Goal: Task Accomplishment & Management: Complete application form

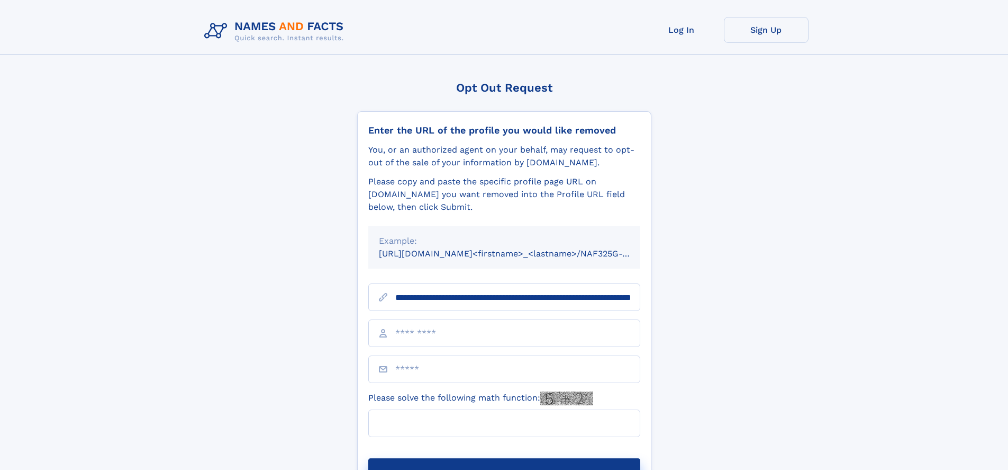
scroll to position [0, 120]
type input "**********"
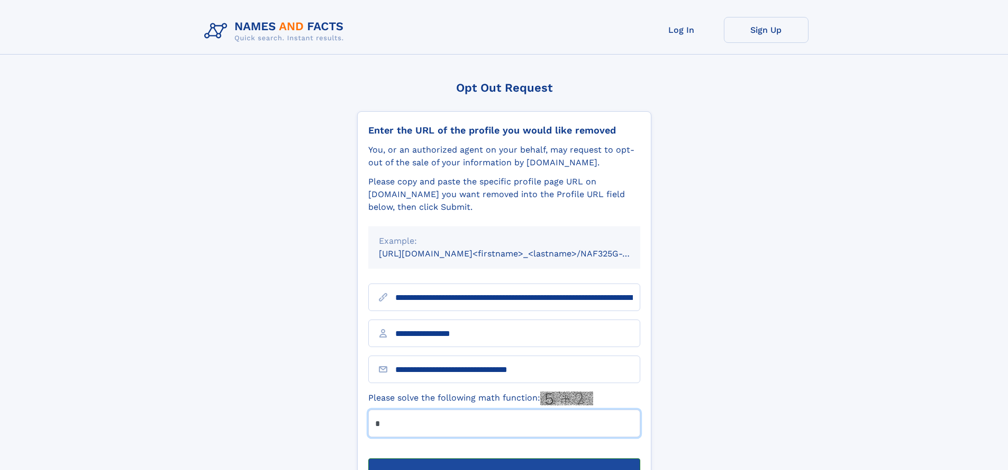
type input "*"
click at [504, 458] on button "Submit Opt Out Request" at bounding box center [504, 475] width 272 height 34
